Goal: Book appointment/travel/reservation

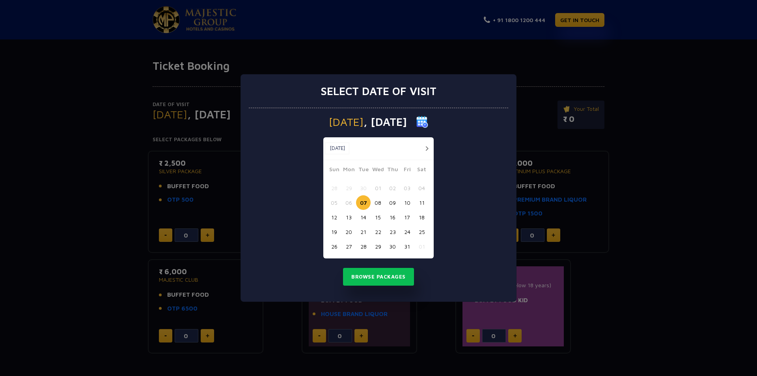
click at [426, 149] on button "button" at bounding box center [427, 148] width 10 height 10
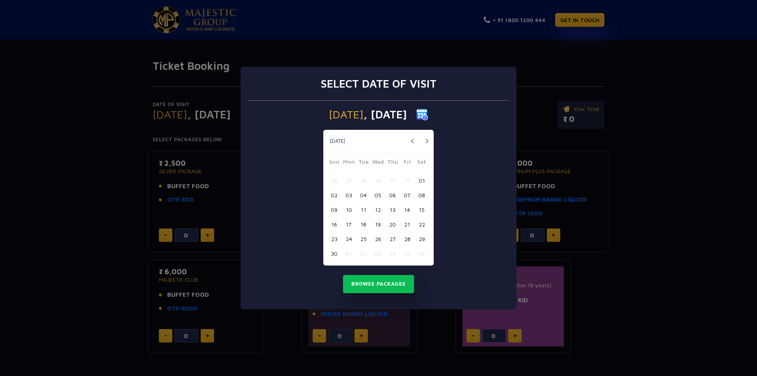
click at [361, 212] on button "11" at bounding box center [363, 209] width 15 height 15
click at [369, 283] on button "Browse Packages" at bounding box center [378, 284] width 71 height 18
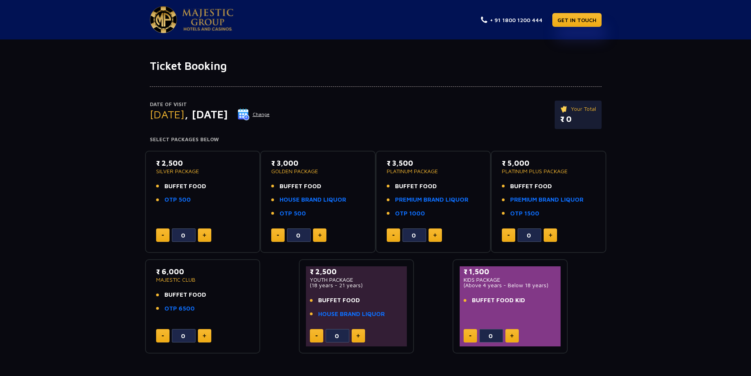
click at [203, 236] on img at bounding box center [205, 235] width 4 height 4
type input "4"
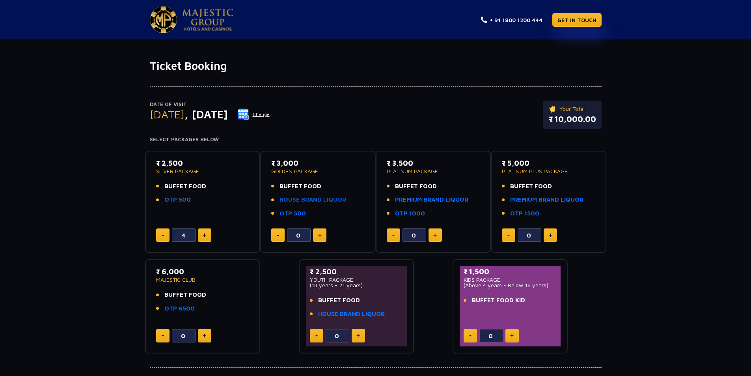
click at [291, 200] on link "HOUSE BRAND LIQUOR" at bounding box center [313, 199] width 67 height 9
click at [418, 201] on link "PREMIUM BRAND LIQUOR" at bounding box center [431, 199] width 73 height 9
